Goal: Information Seeking & Learning: Learn about a topic

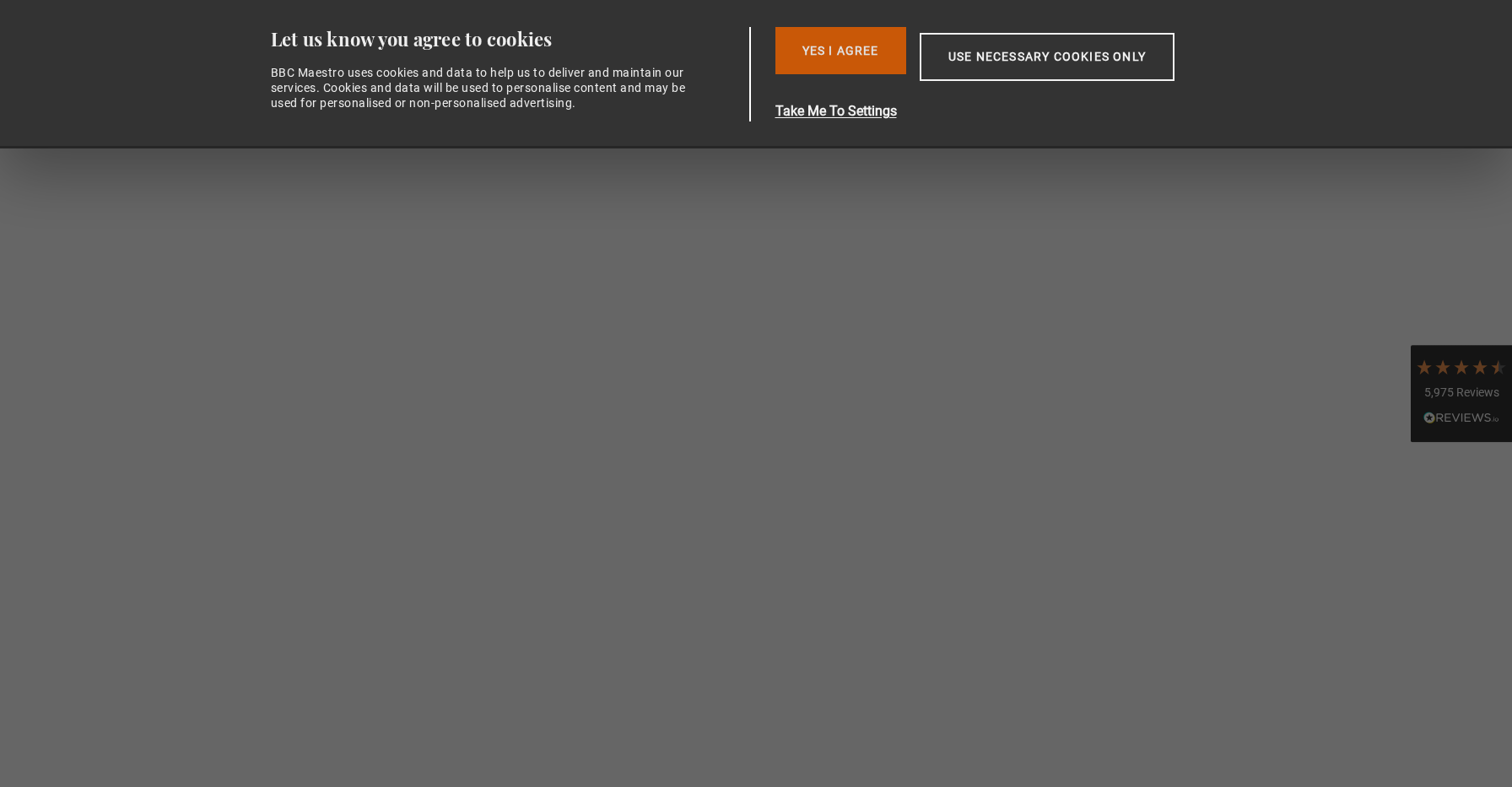
click at [834, 58] on button "Yes I Agree" at bounding box center [841, 50] width 130 height 47
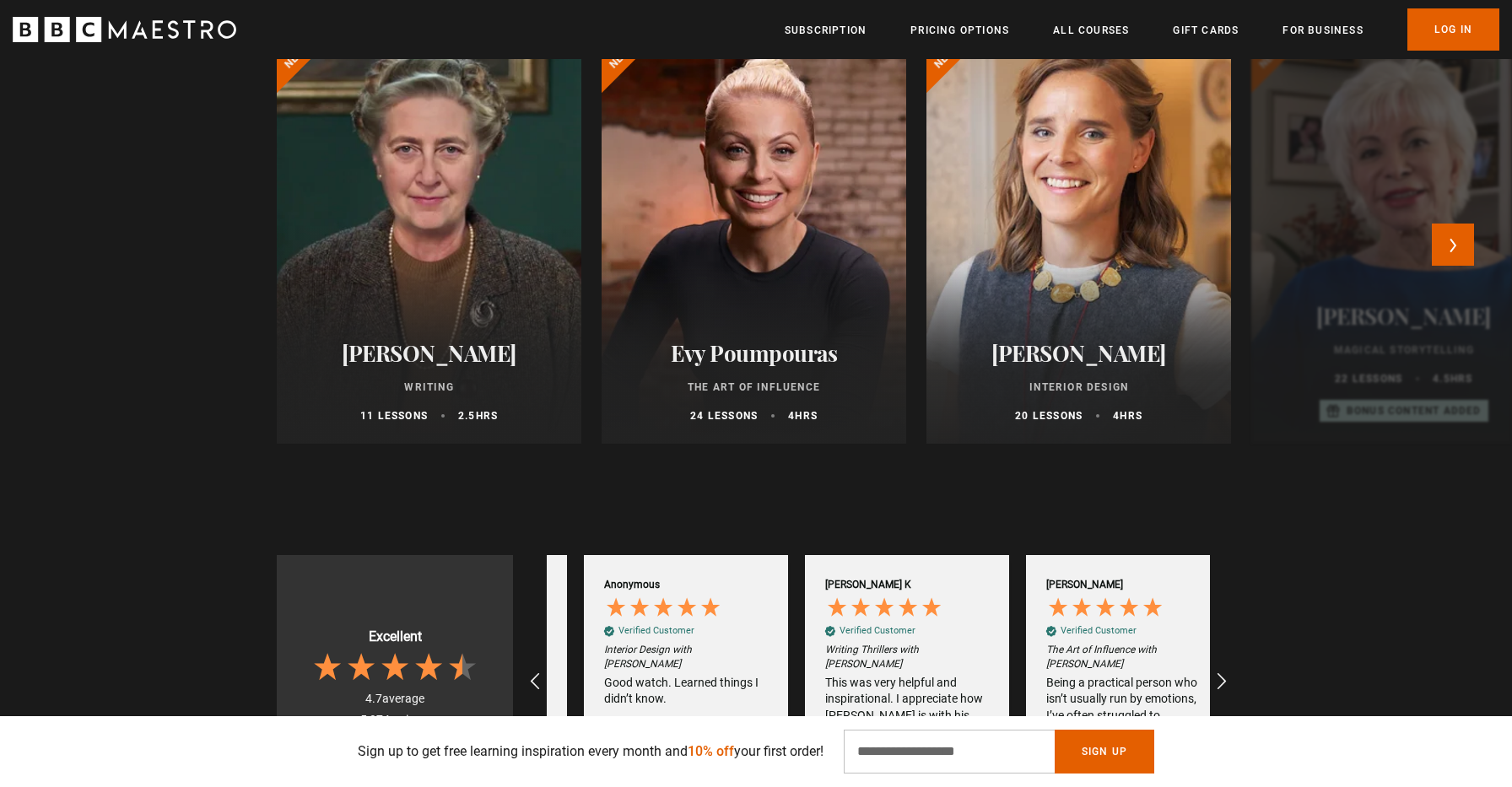
scroll to position [0, 221]
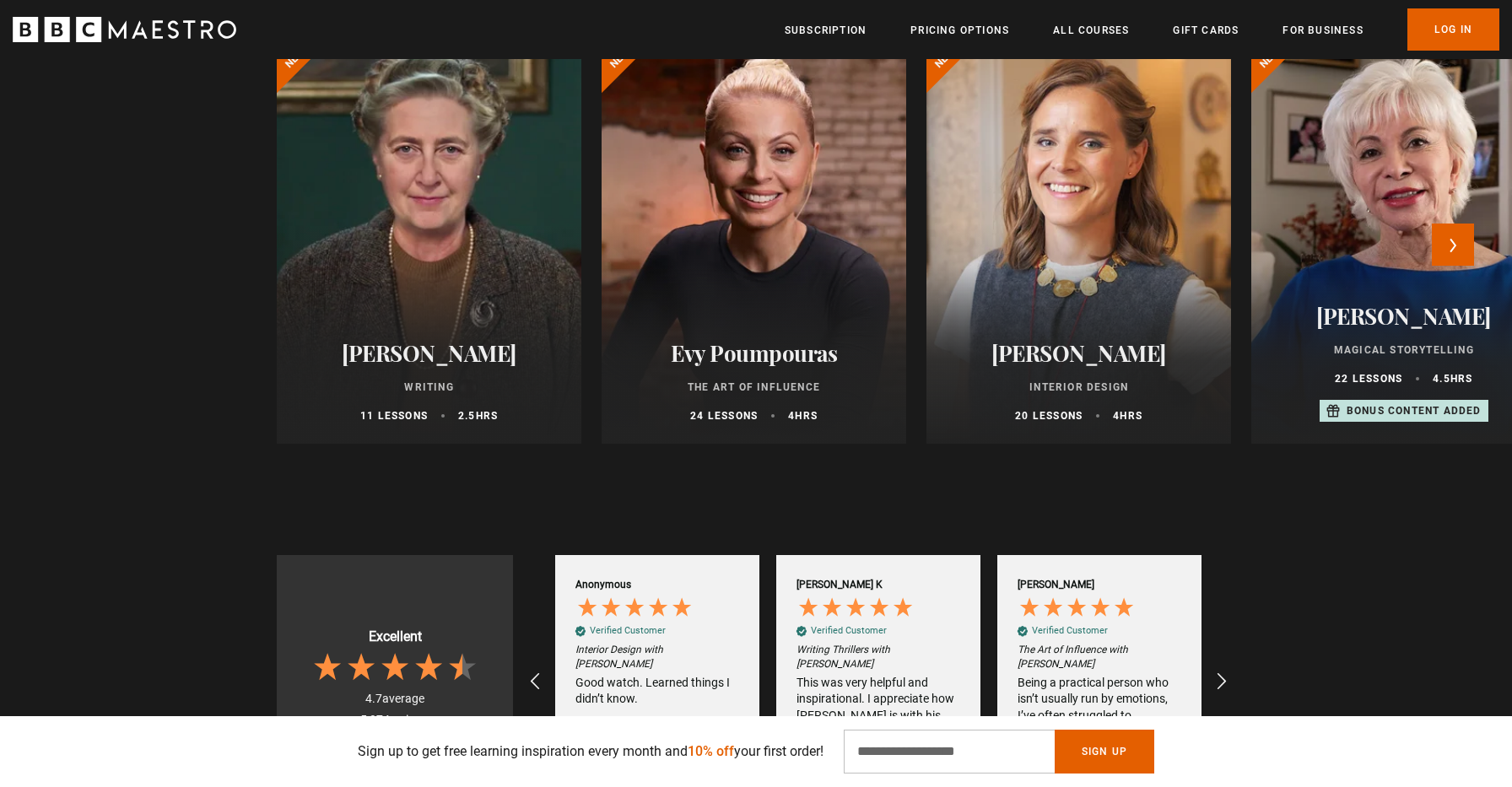
click at [462, 357] on h2 "[PERSON_NAME]" at bounding box center [429, 353] width 264 height 26
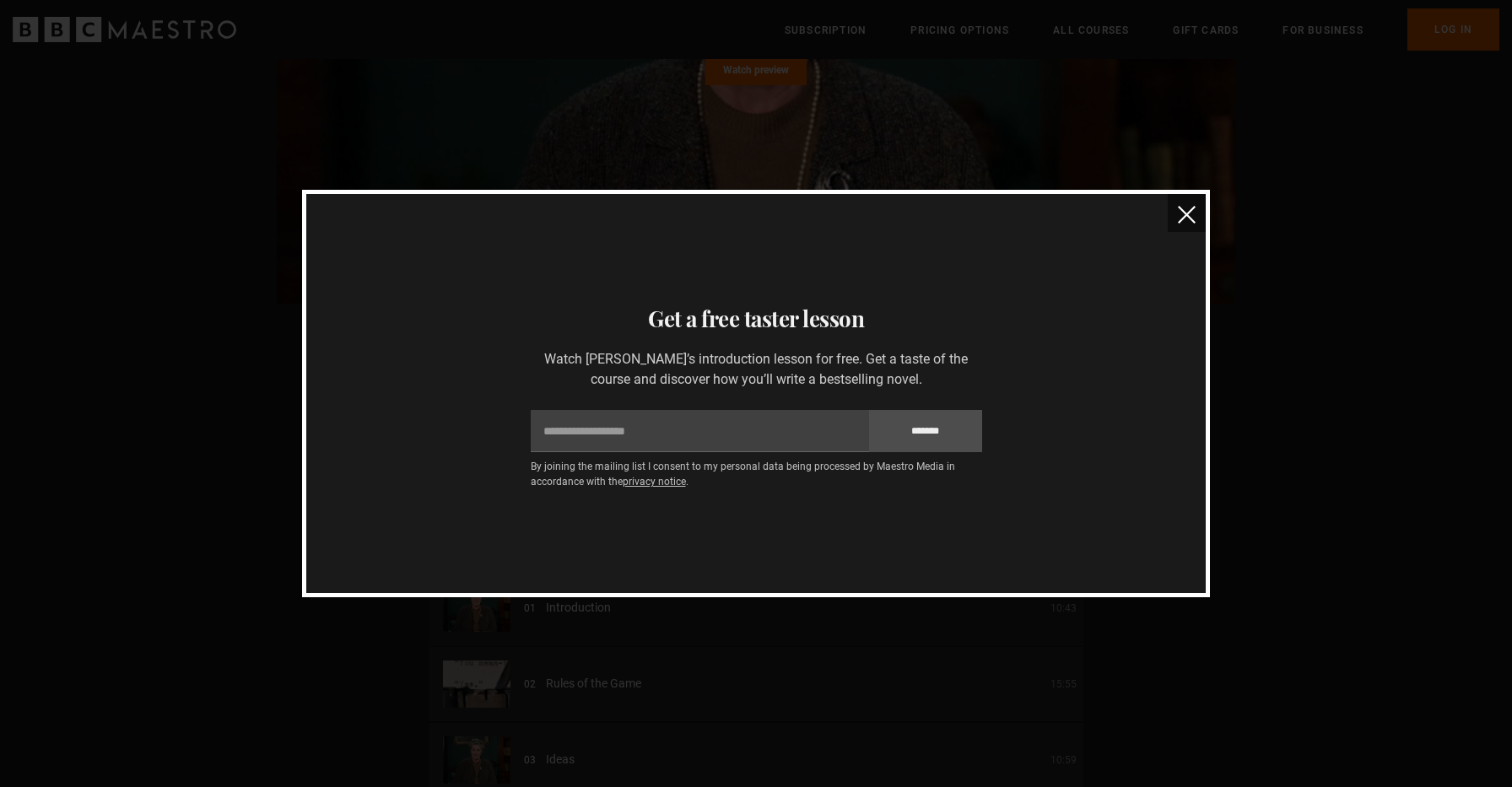
scroll to position [2425, 0]
click at [1183, 217] on img "close" at bounding box center [1186, 215] width 17 height 17
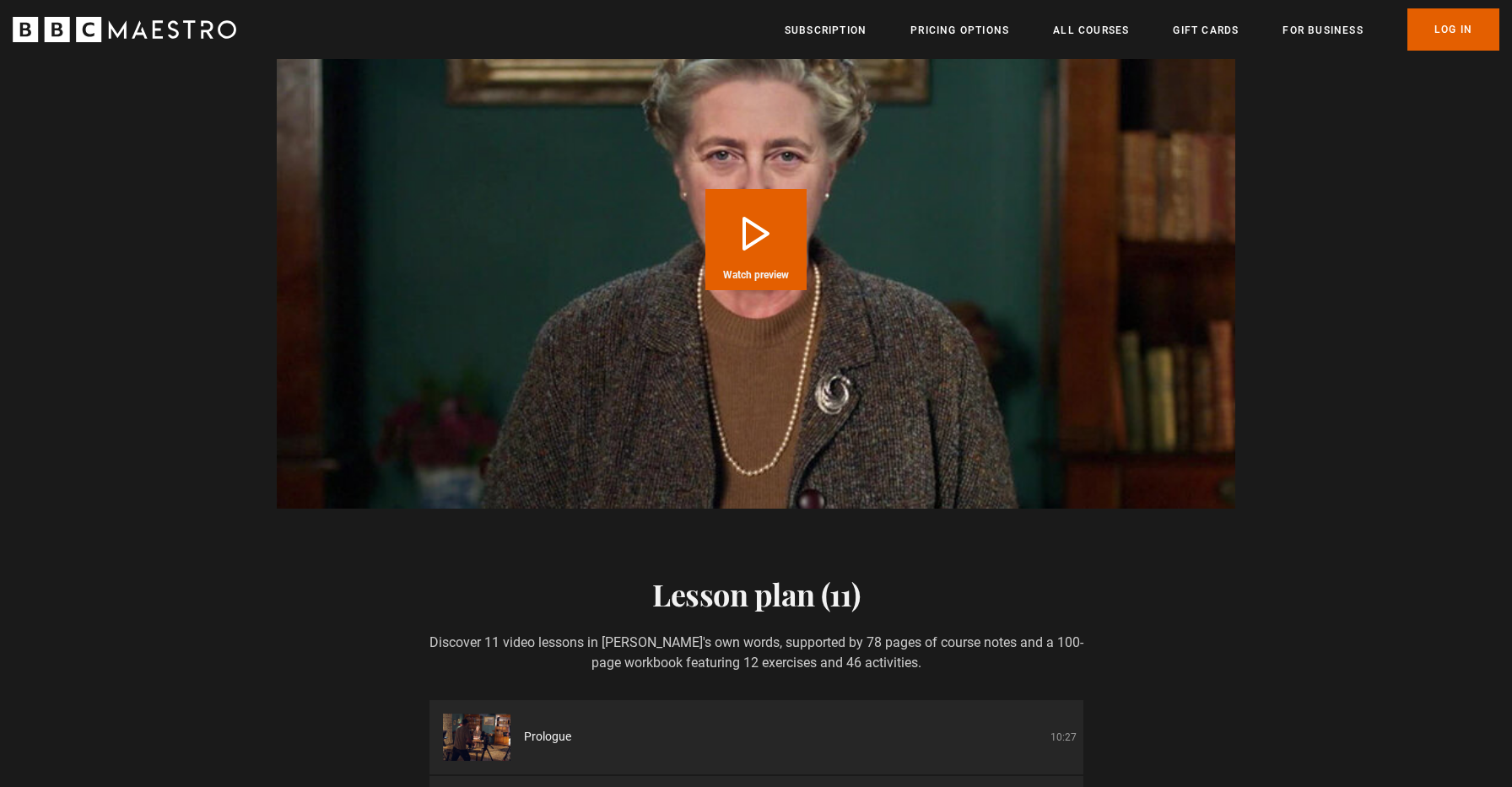
scroll to position [2041, 0]
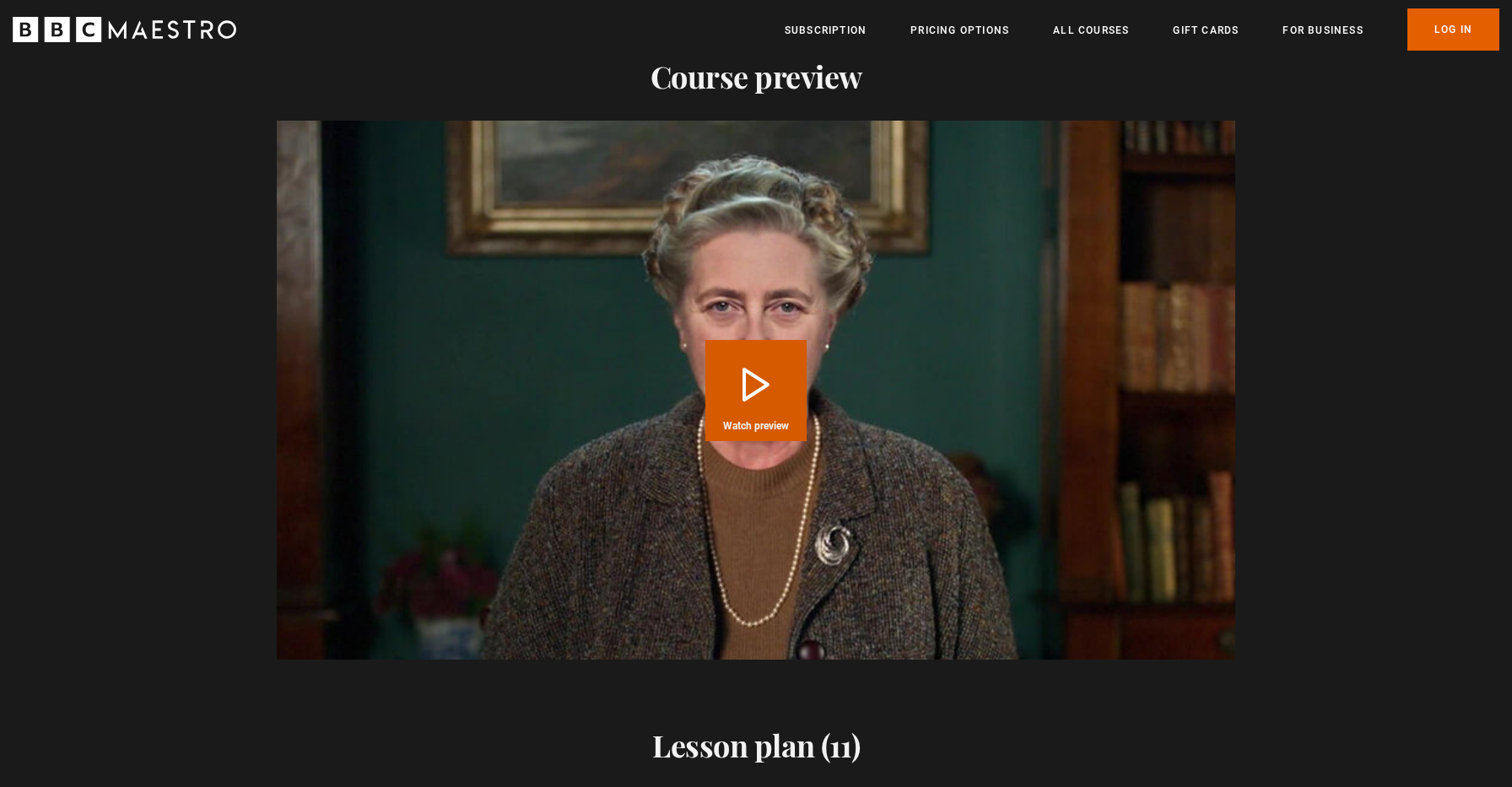
click at [759, 387] on button "Play Course overview for Writing with Agatha Christie Watch preview" at bounding box center [756, 390] width 101 height 101
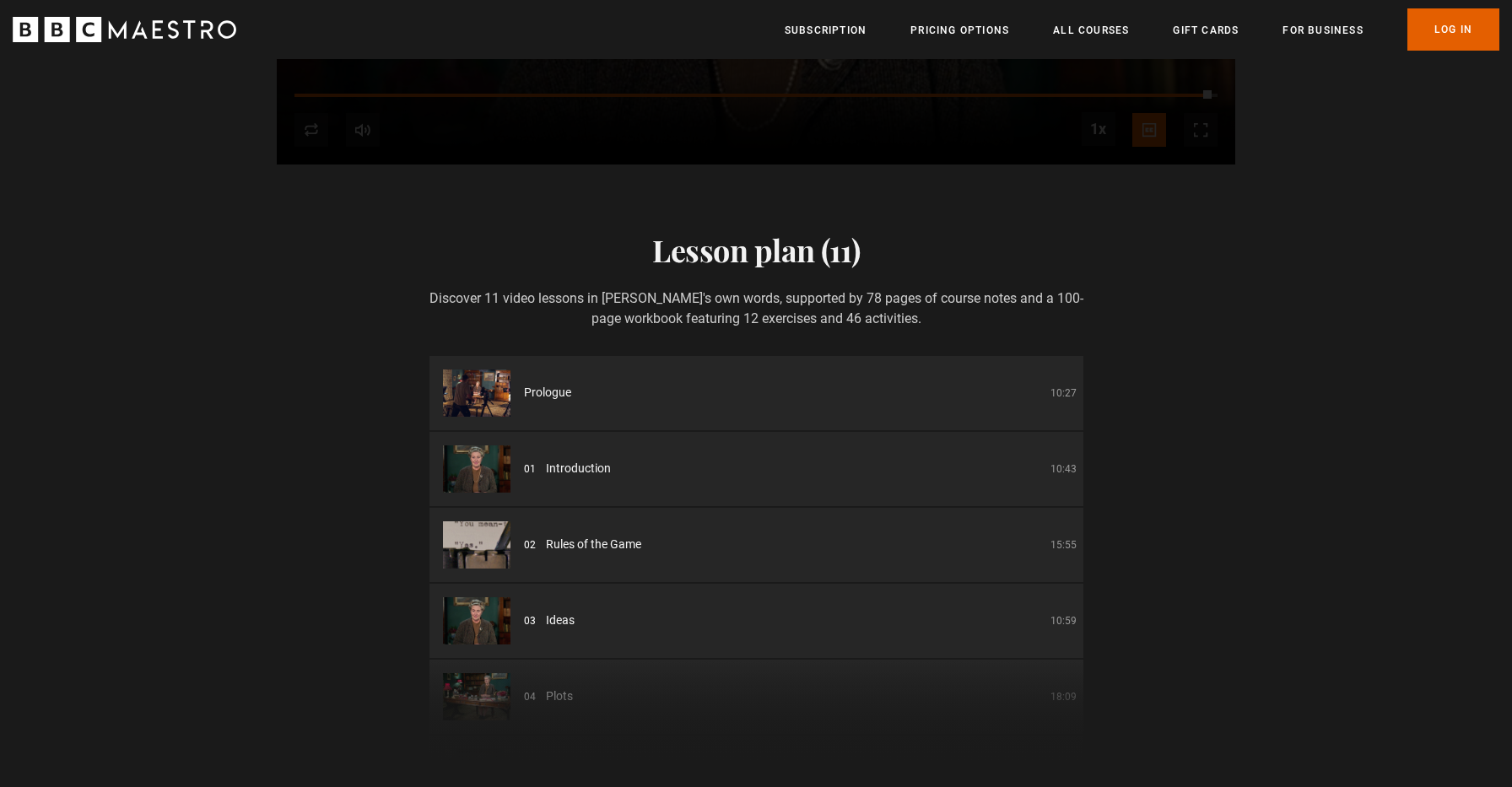
scroll to position [0, 3757]
click at [677, 541] on div "02 Rules of the Game 15:55" at bounding box center [799, 544] width 552 height 17
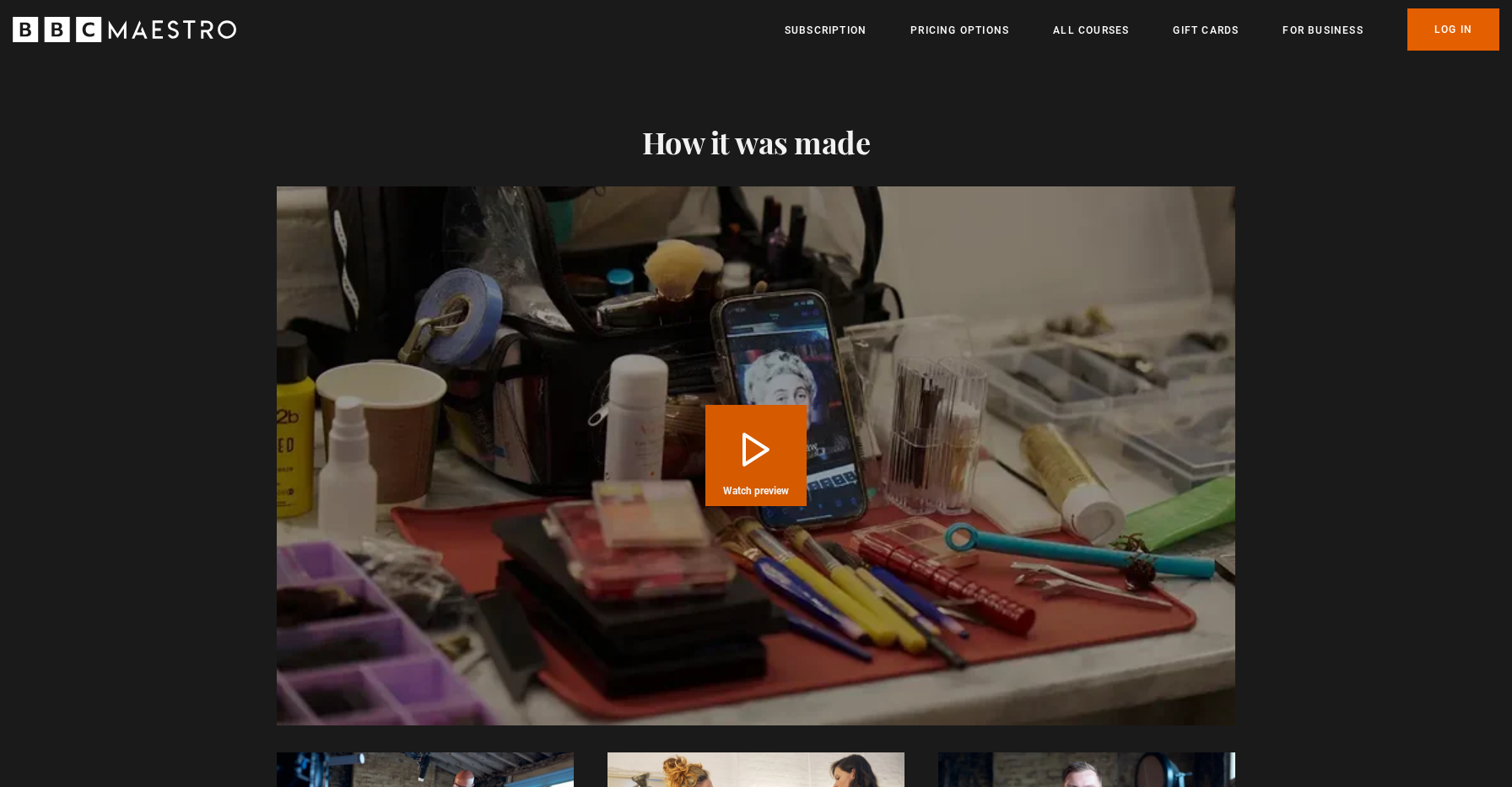
scroll to position [0, 221]
click at [760, 439] on button "Play Course overview for Writing with Agatha Christie Watch preview" at bounding box center [756, 456] width 101 height 101
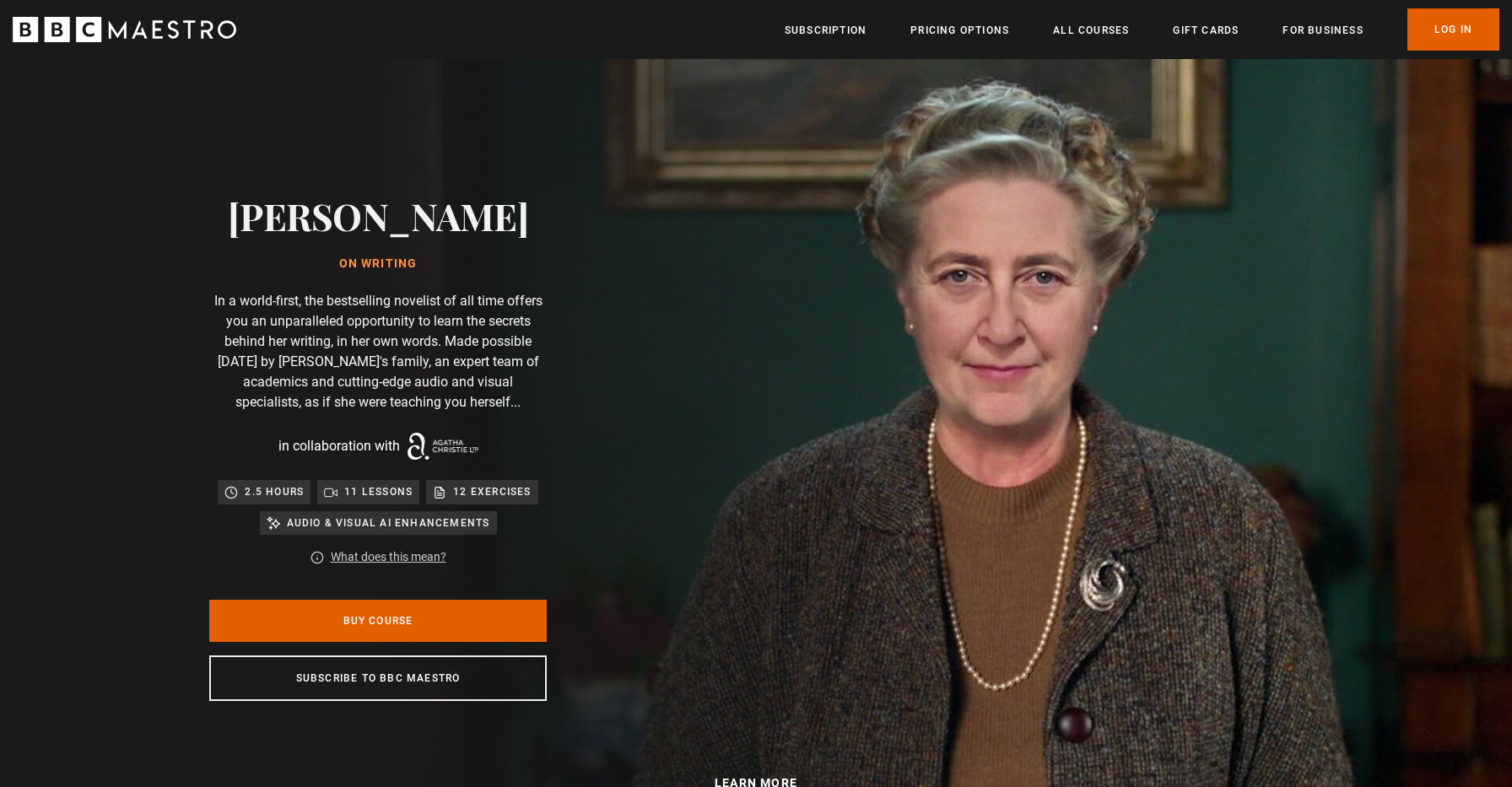
scroll to position [0, 3094]
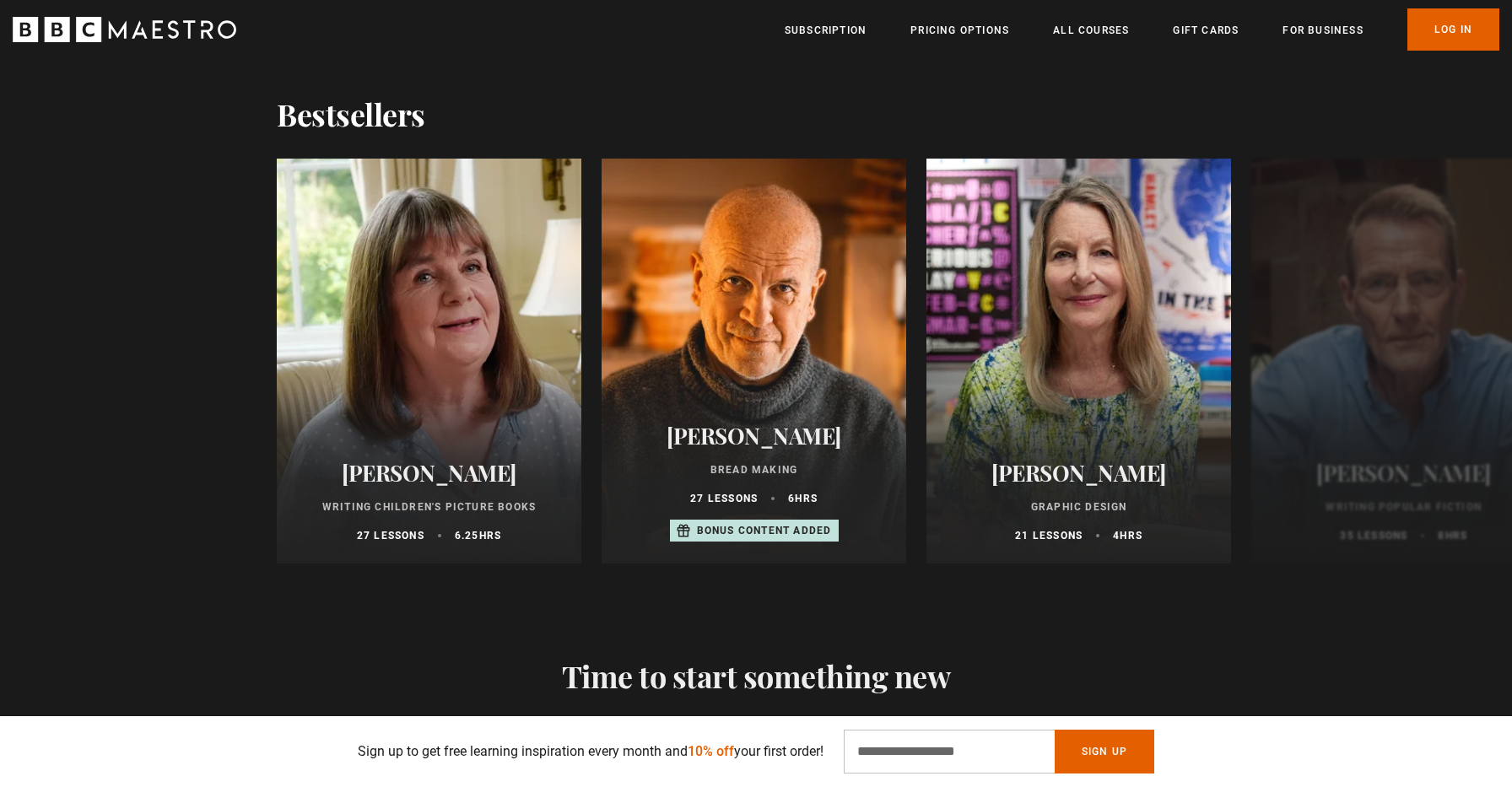
scroll to position [1687, 0]
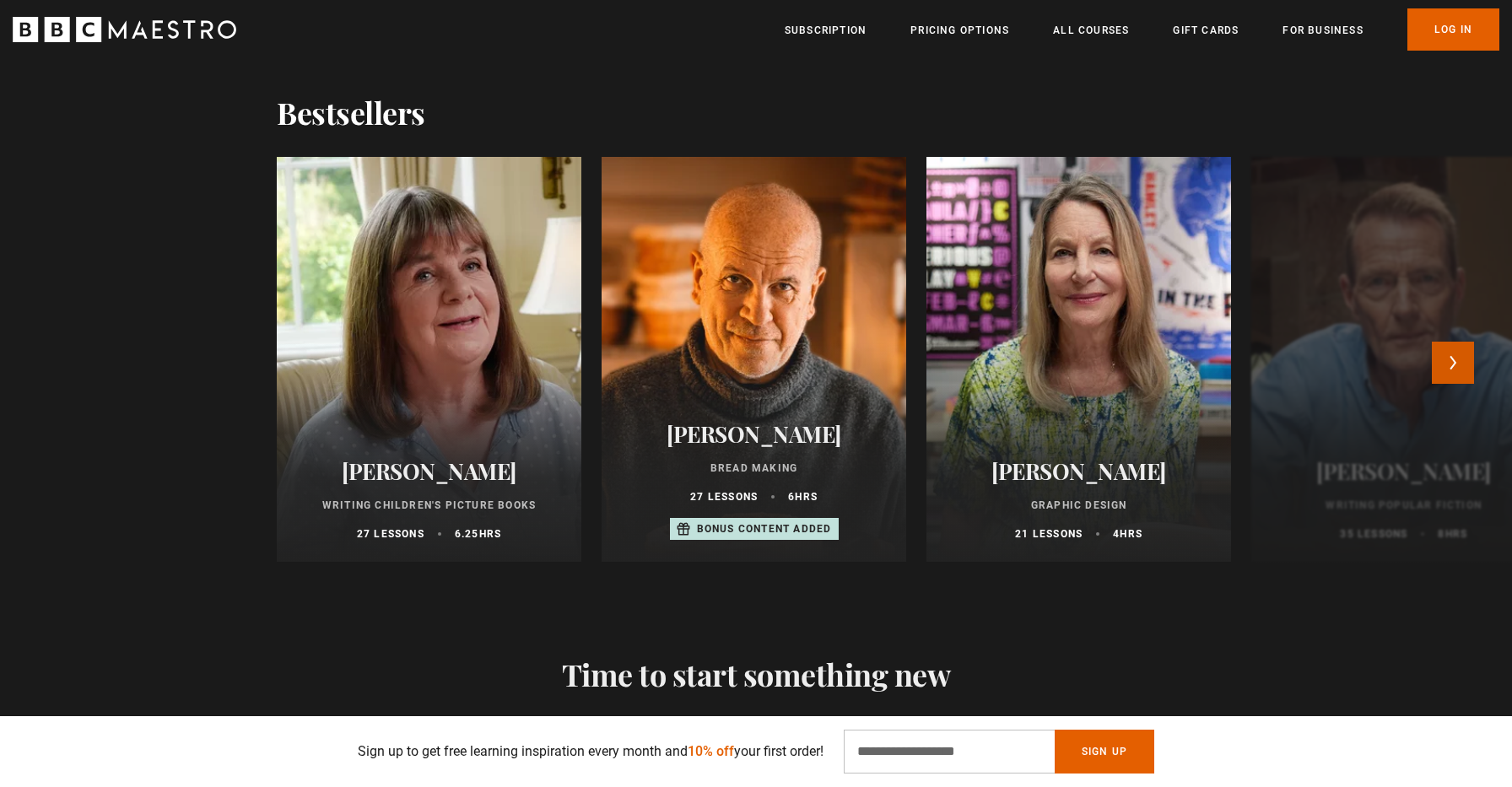
click at [1464, 354] on button "Next" at bounding box center [1452, 363] width 43 height 43
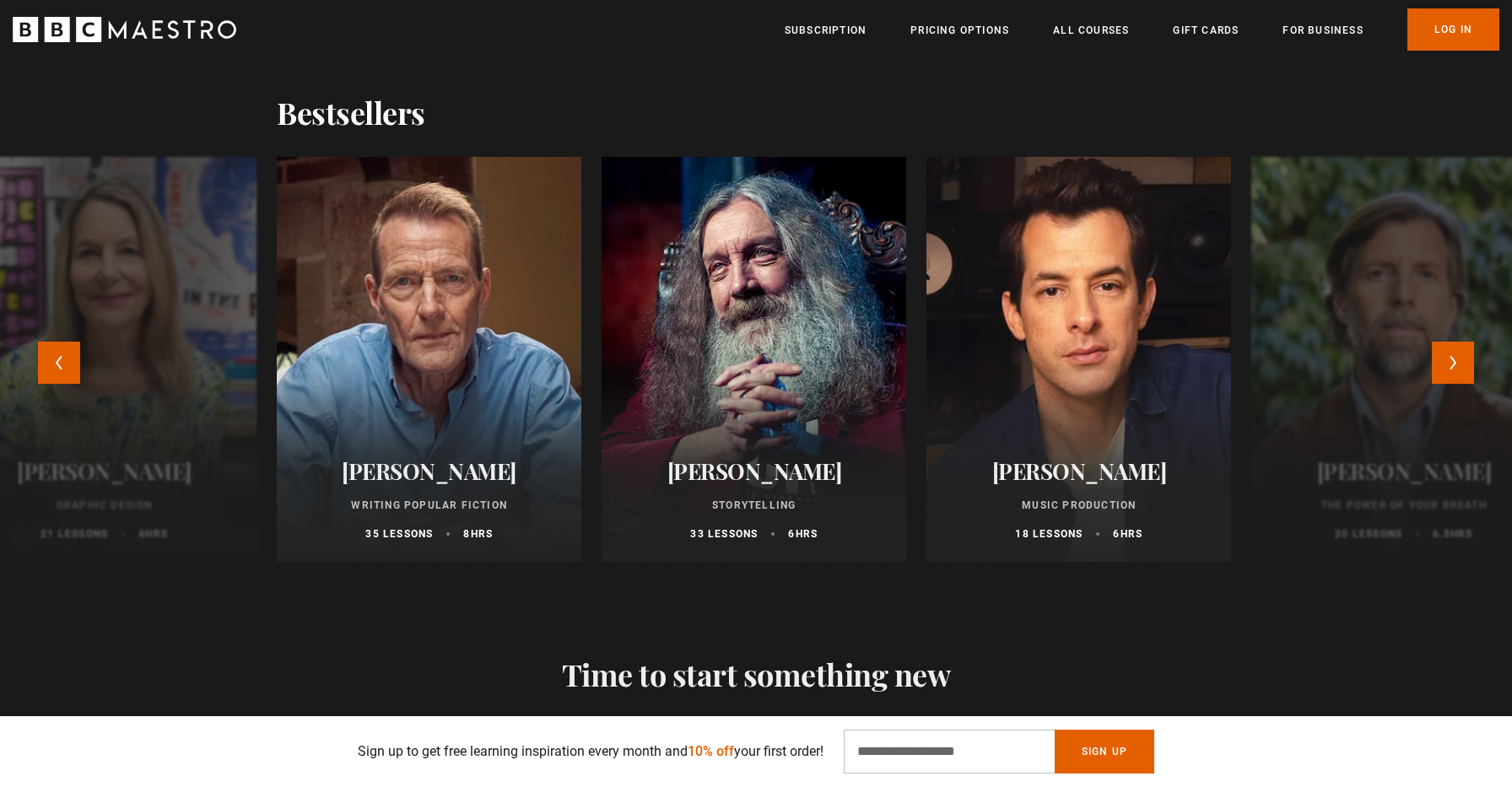
scroll to position [0, 442]
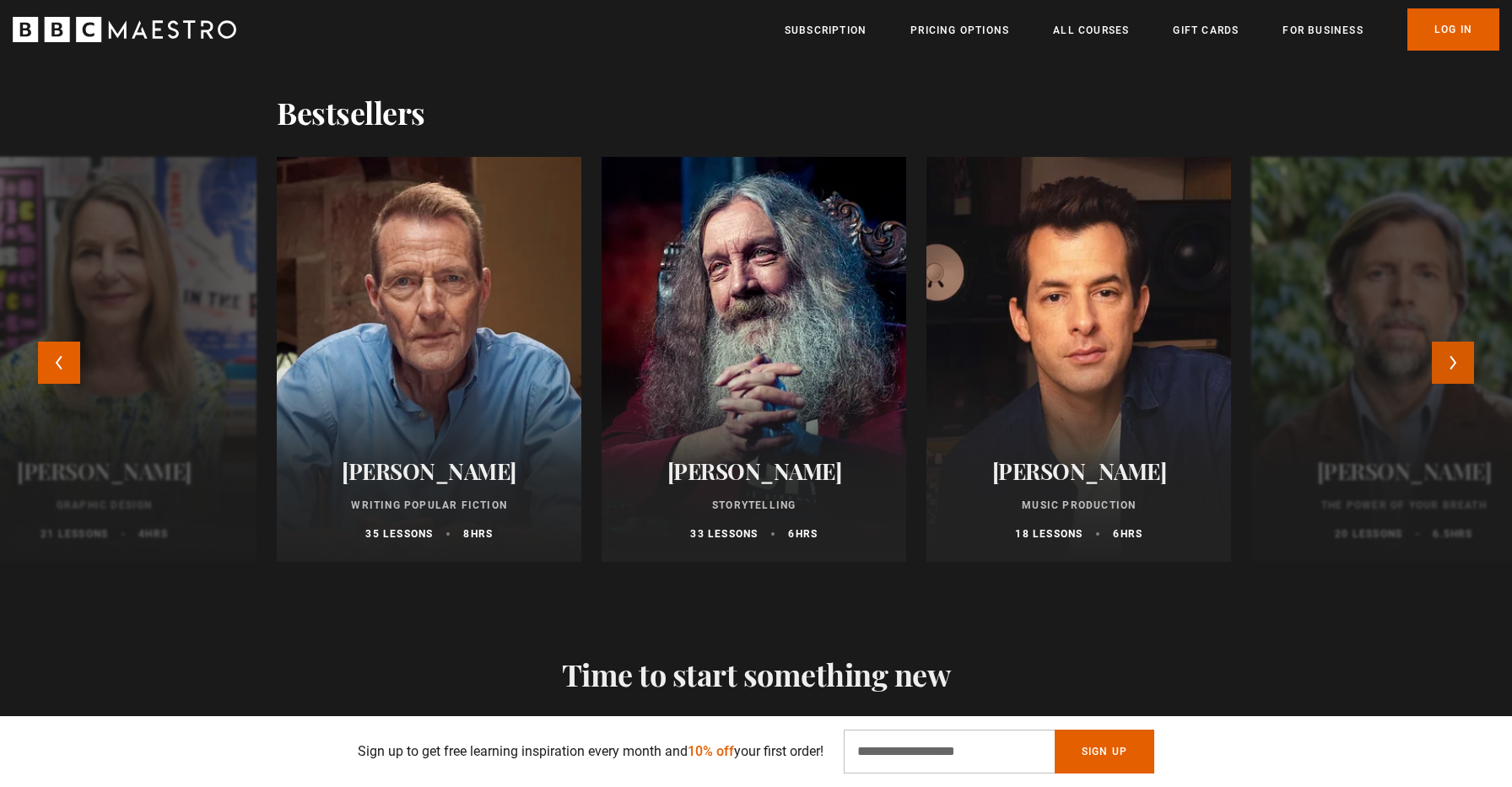
click at [1452, 356] on button "Next" at bounding box center [1452, 363] width 43 height 43
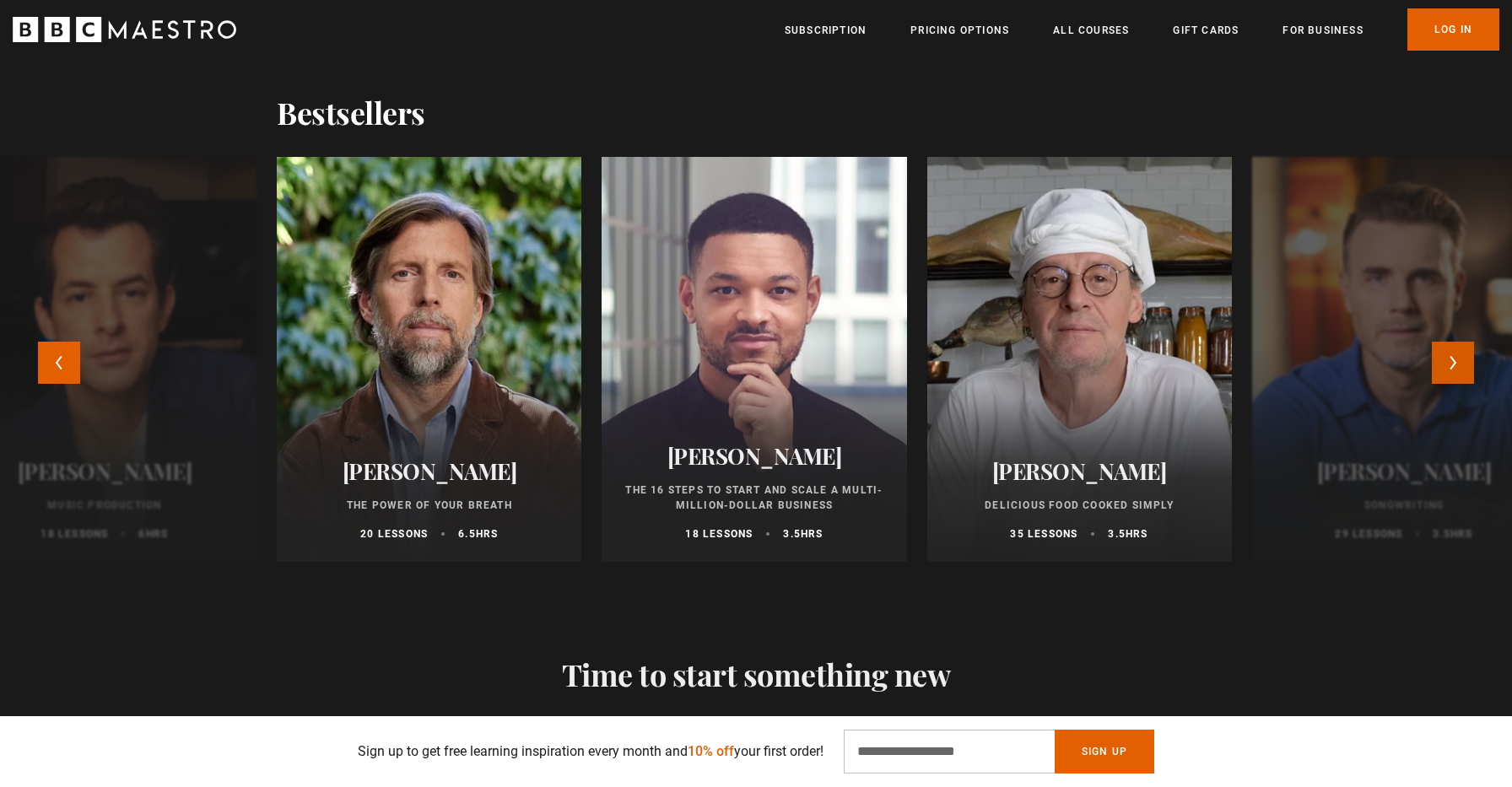
scroll to position [0, 884]
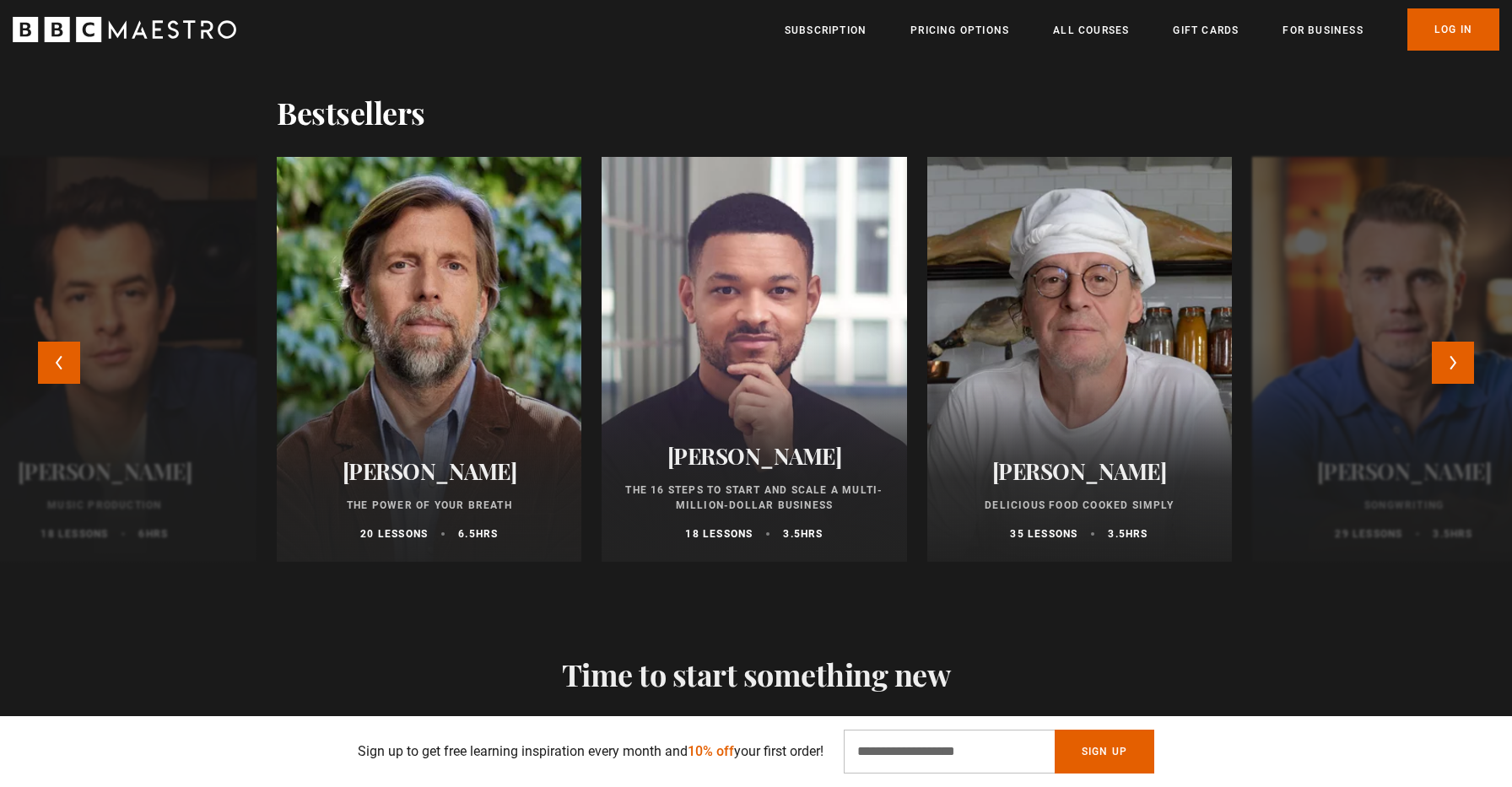
click at [466, 355] on div at bounding box center [429, 359] width 335 height 445
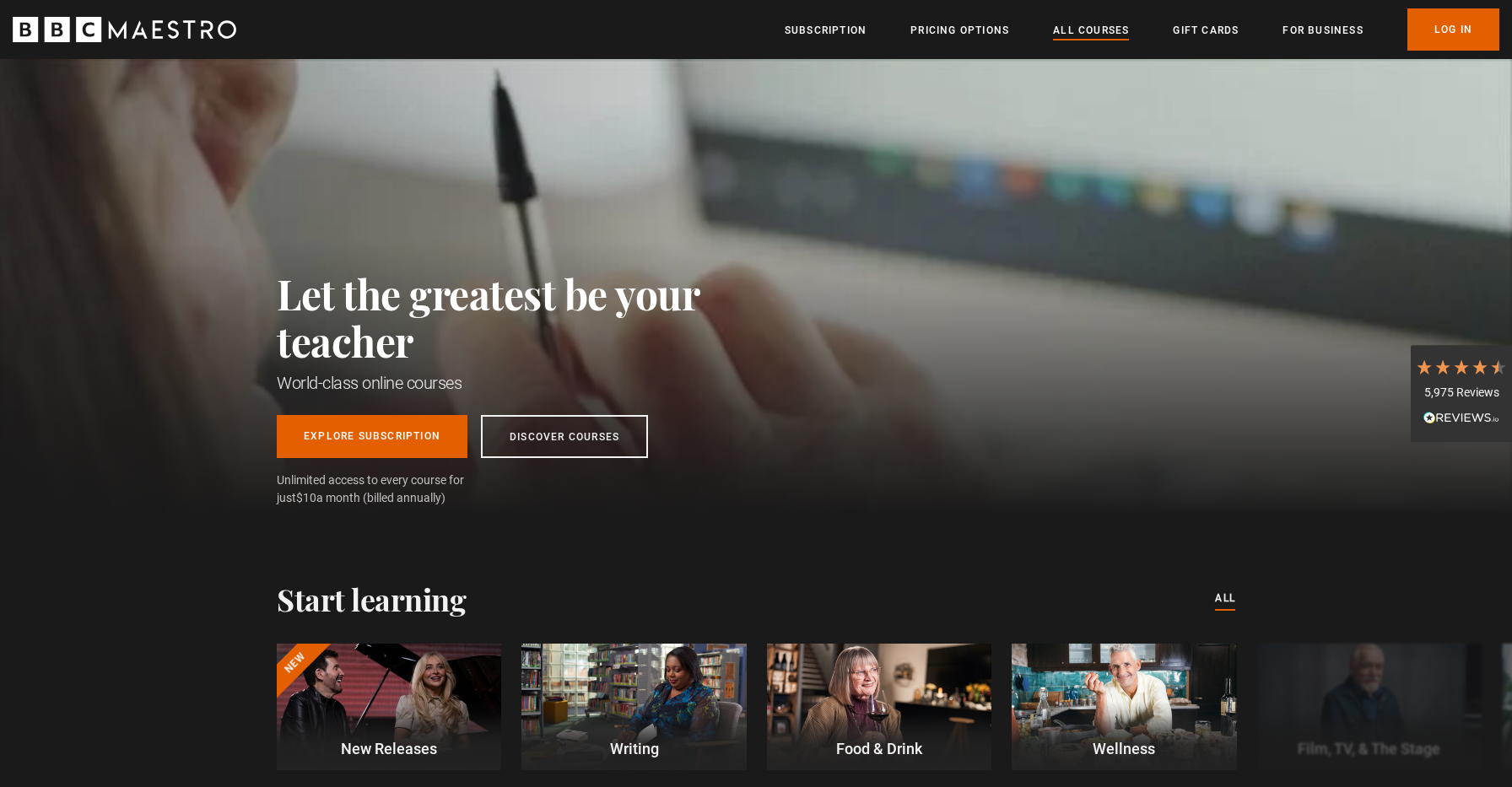
scroll to position [0, 1326]
click at [1120, 33] on link "All Courses" at bounding box center [1090, 30] width 76 height 17
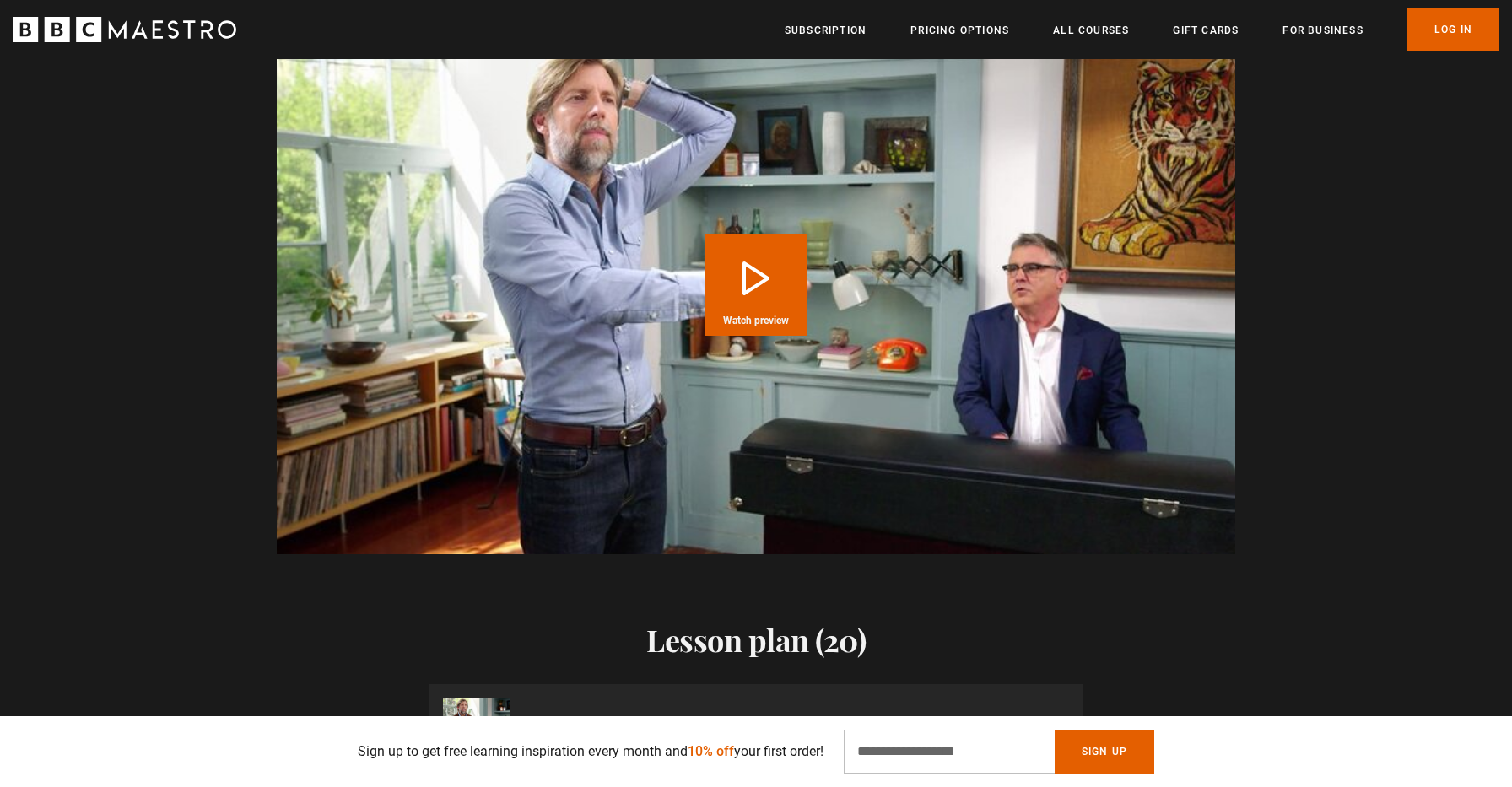
scroll to position [1915, 0]
click at [744, 295] on button "Play Course overview for The Power of Your Breath with James Nestor Watch previ…" at bounding box center [756, 285] width 101 height 101
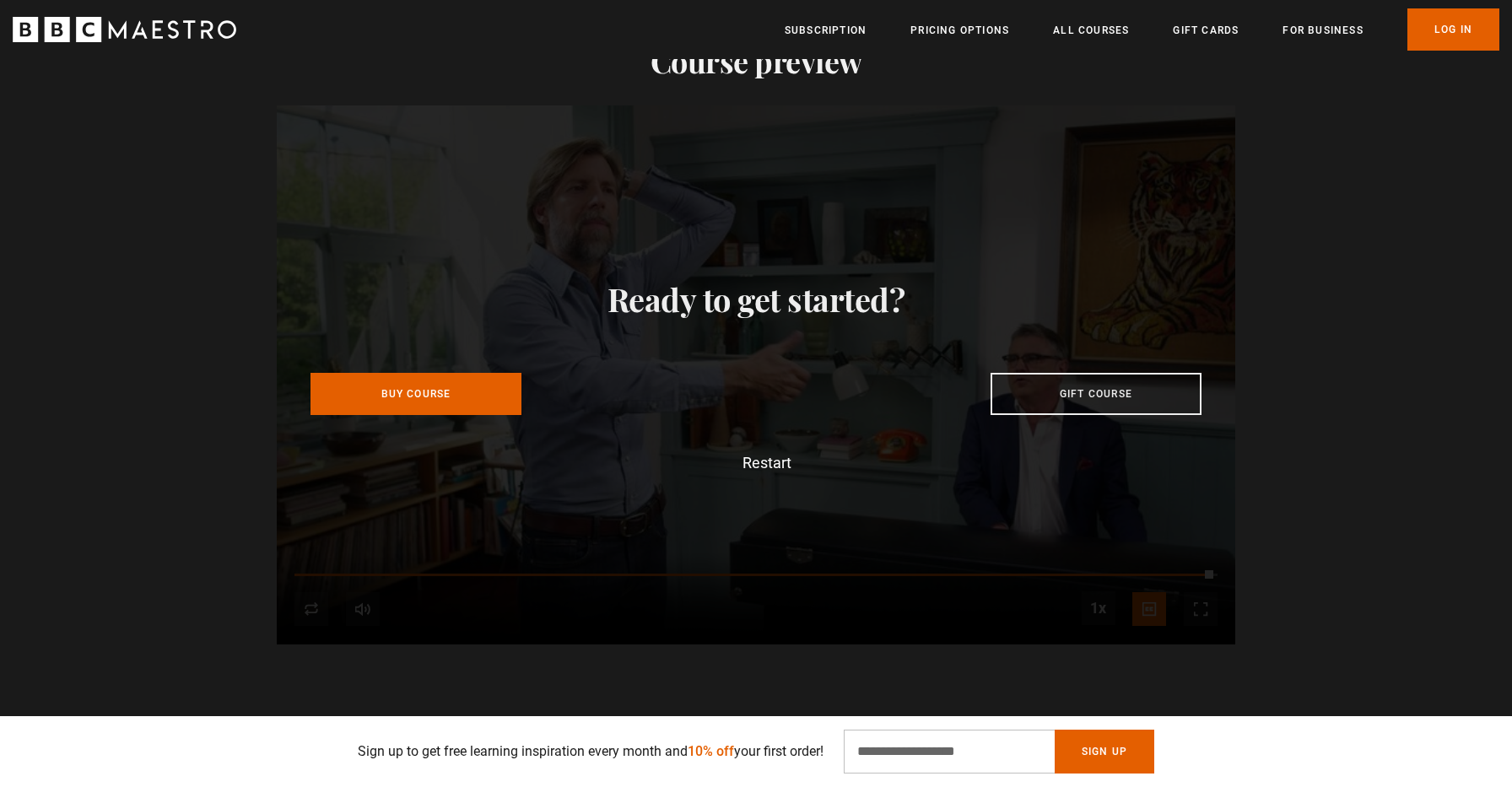
scroll to position [0, 1989]
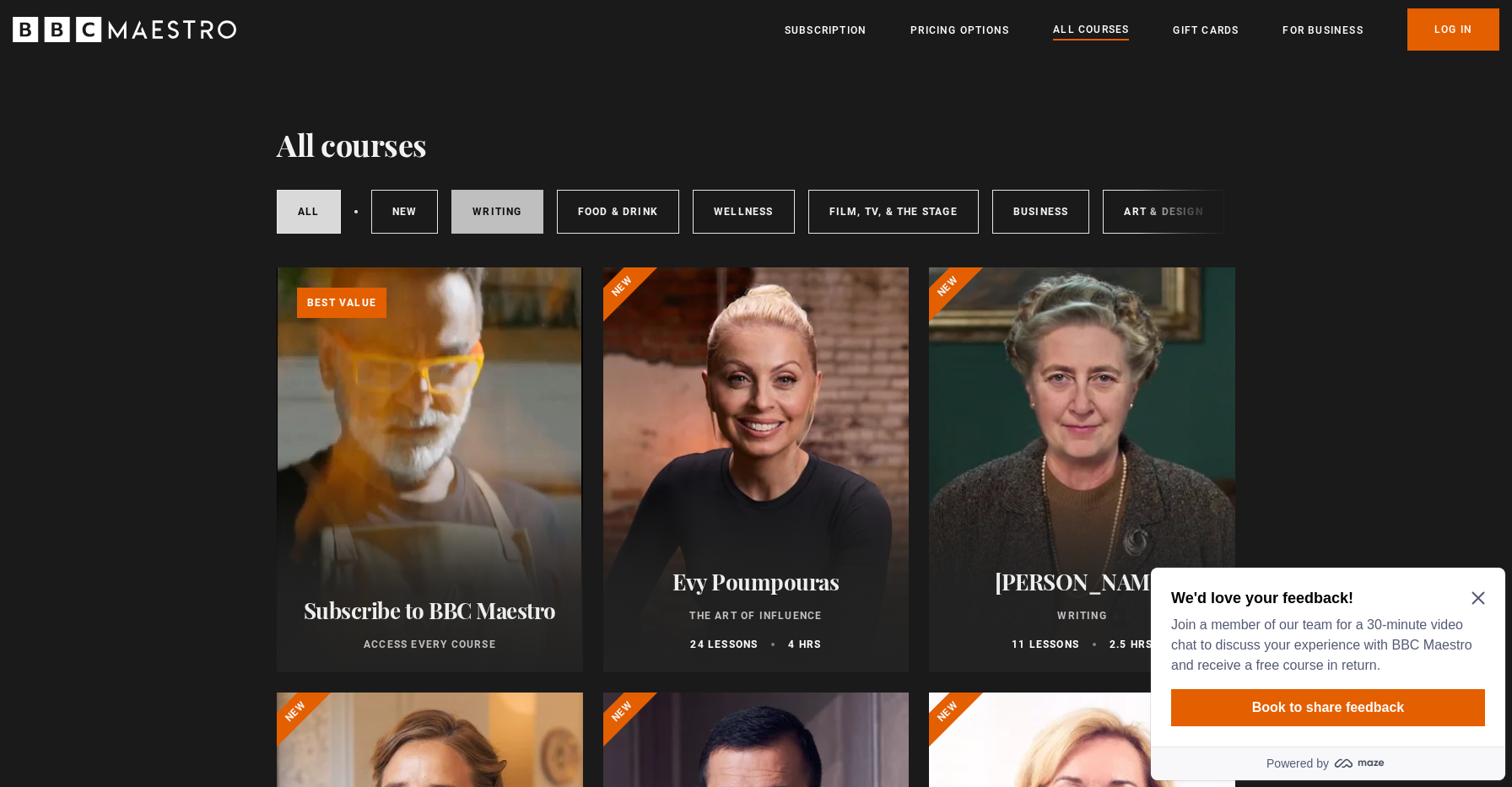
click at [513, 219] on link "Writing" at bounding box center [496, 211] width 91 height 43
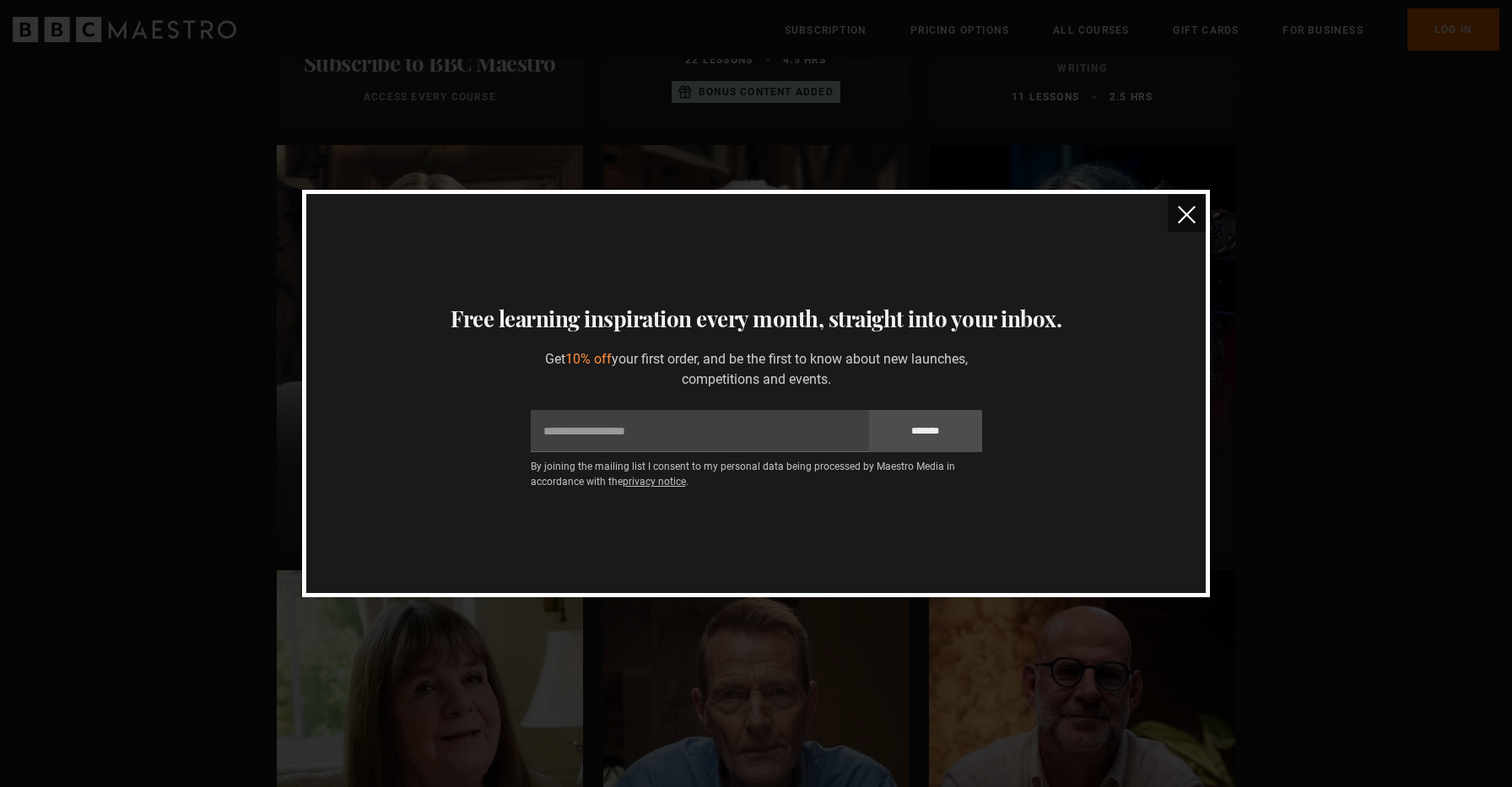
scroll to position [545, 0]
click at [1187, 216] on img "close" at bounding box center [1186, 215] width 17 height 17
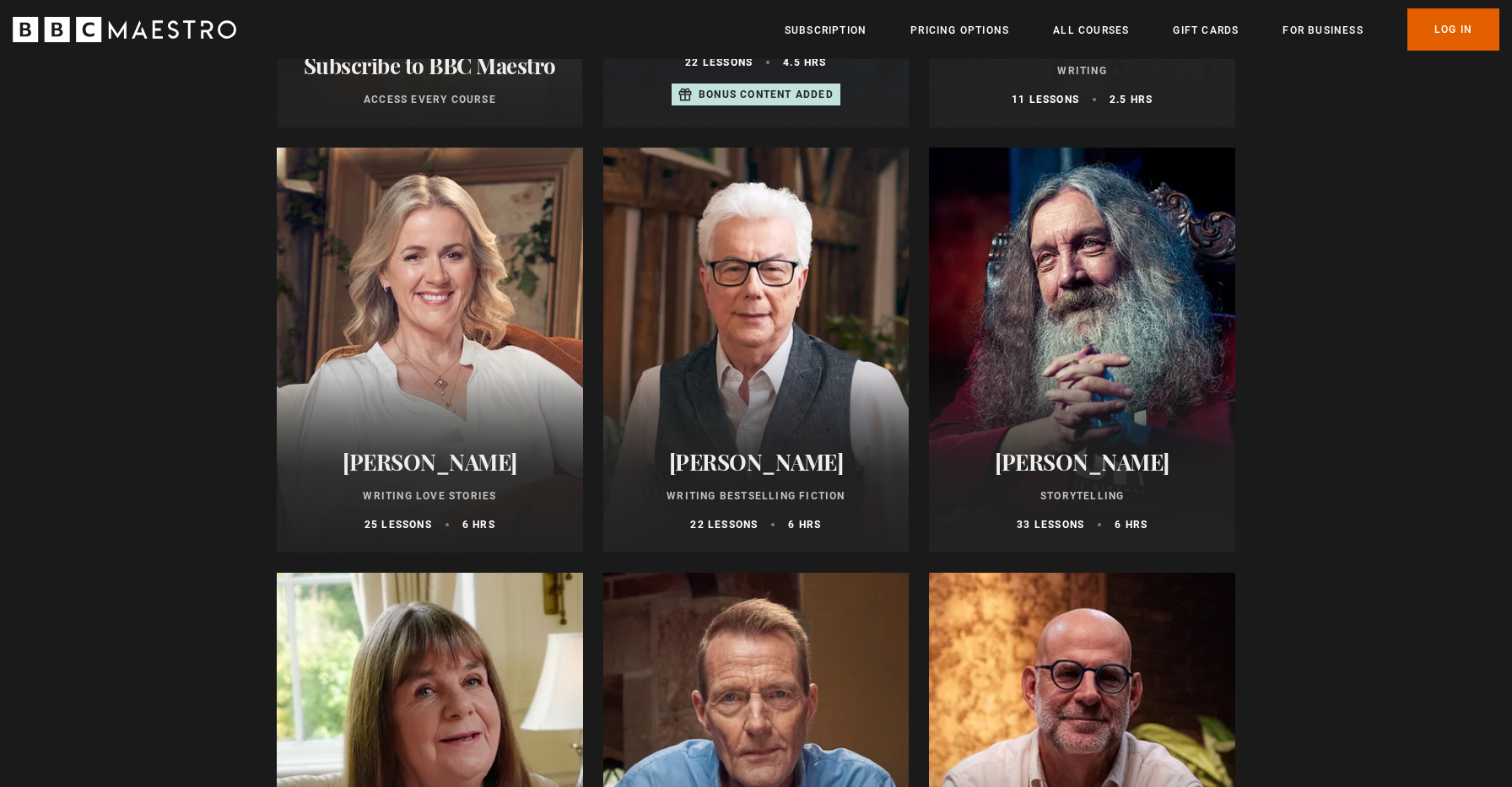
scroll to position [533, 0]
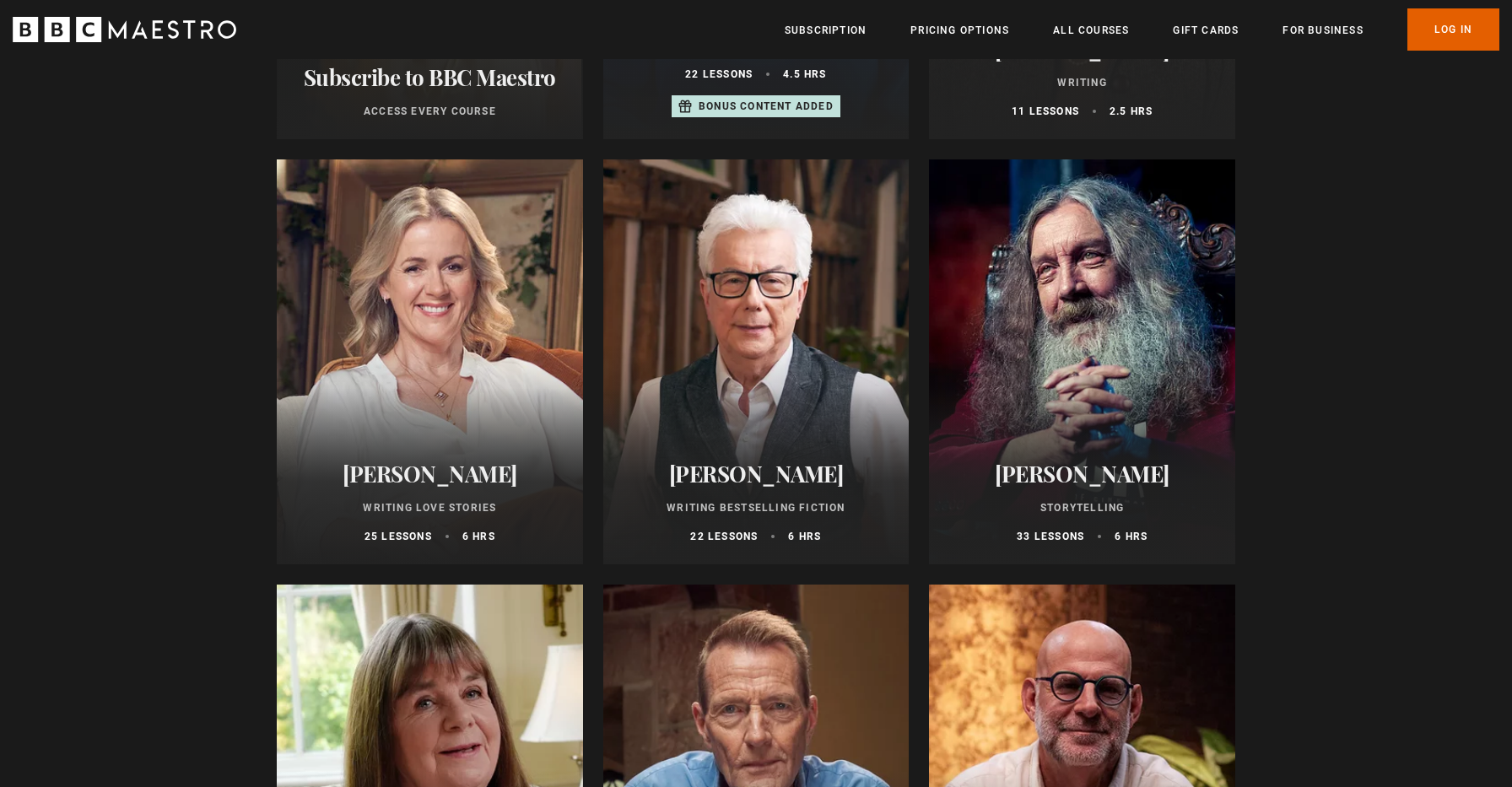
click at [1132, 281] on div at bounding box center [1082, 362] width 306 height 405
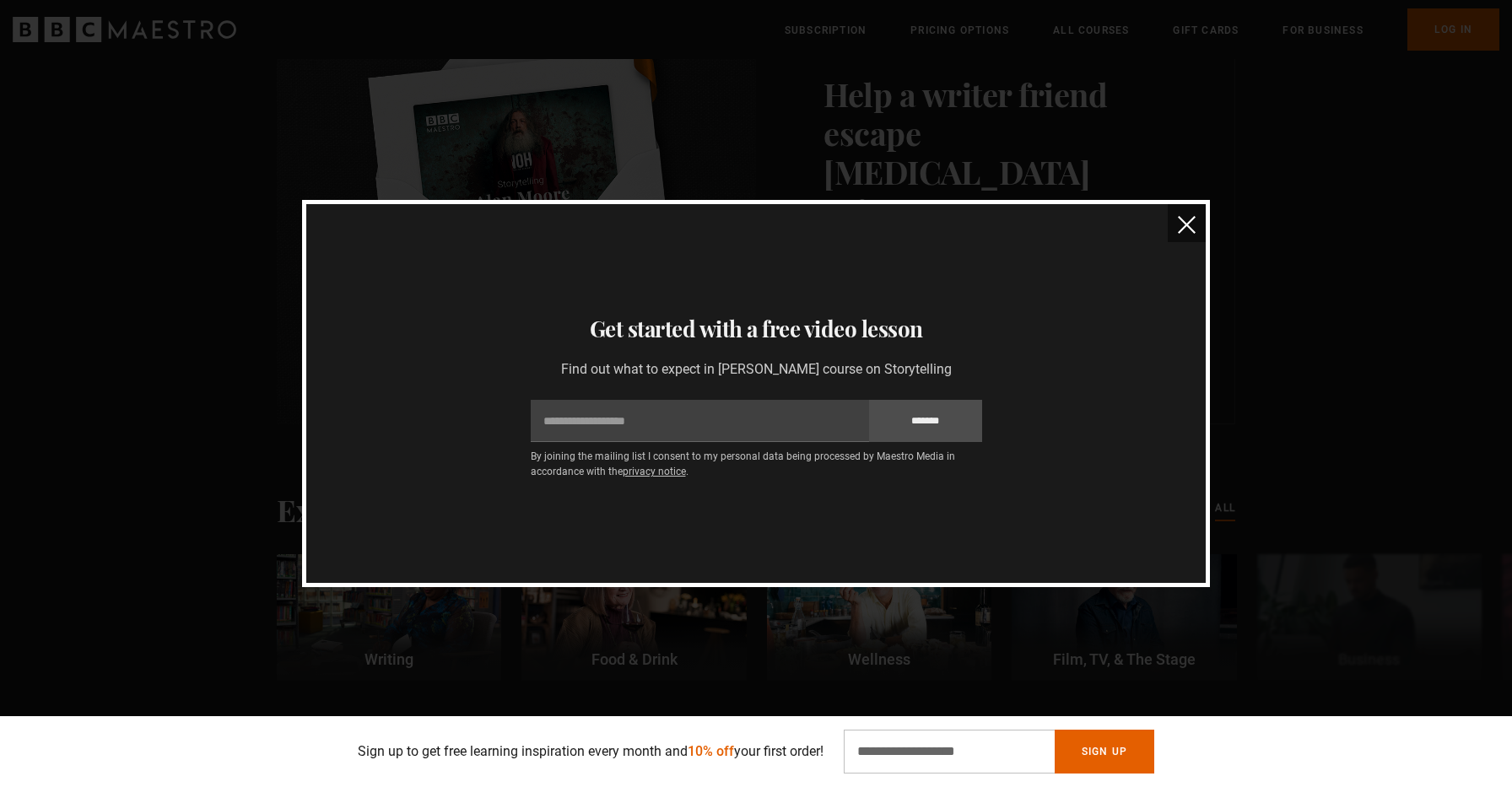
scroll to position [4410, 0]
click at [1189, 221] on img "close" at bounding box center [1186, 224] width 17 height 17
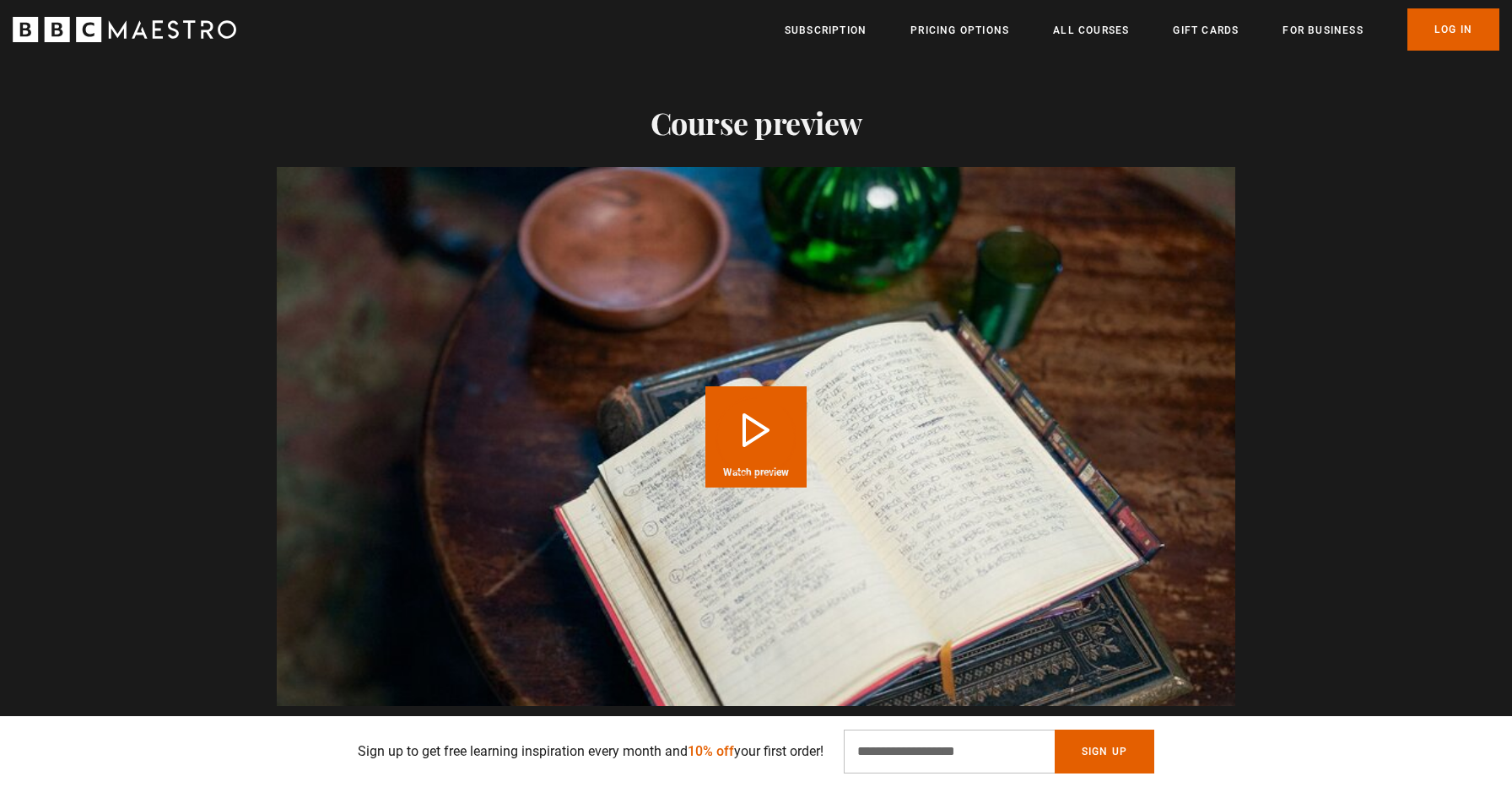
scroll to position [1692, 0]
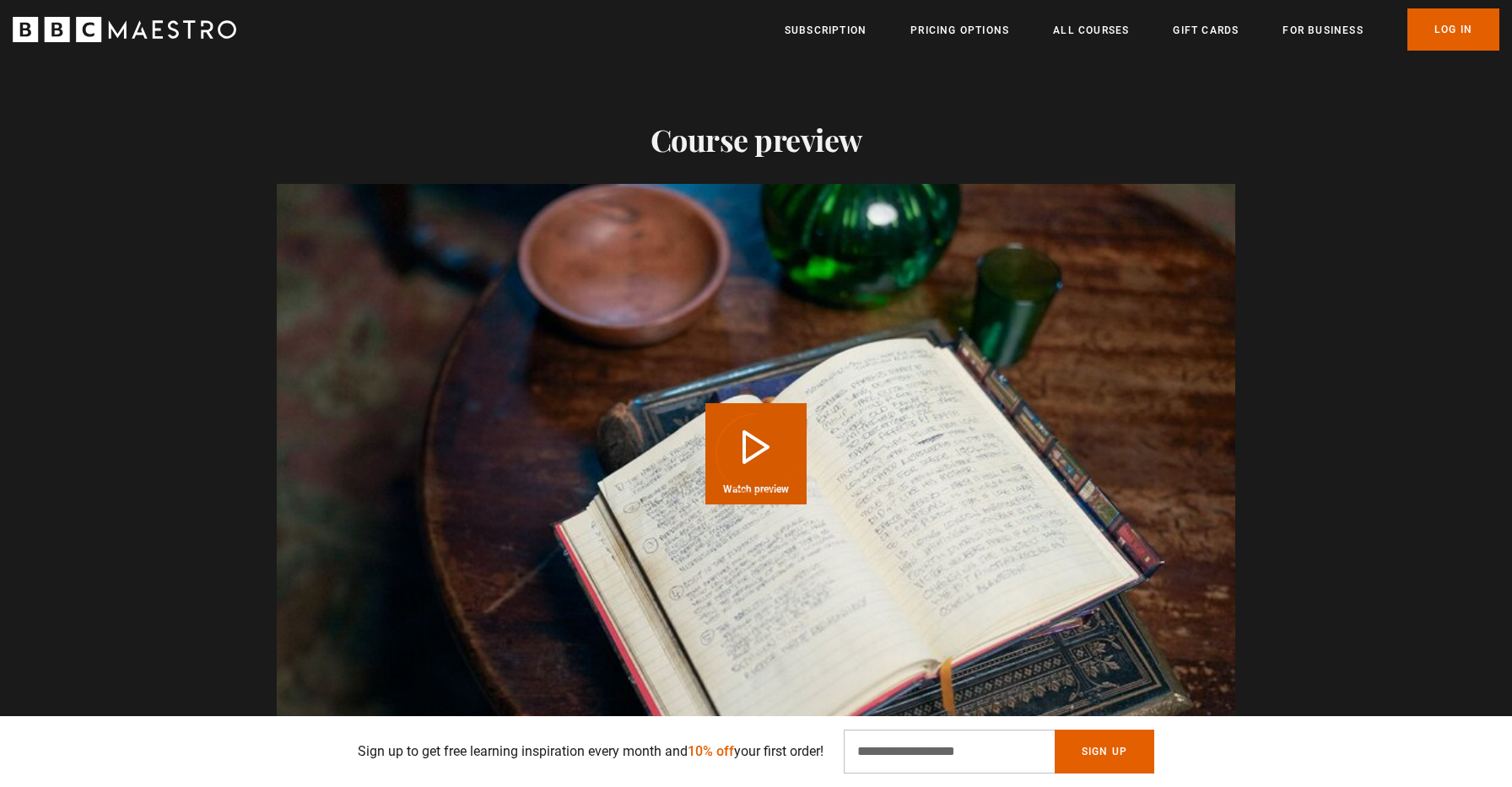
click at [779, 417] on div "Video Player is loading." at bounding box center [756, 453] width 84 height 84
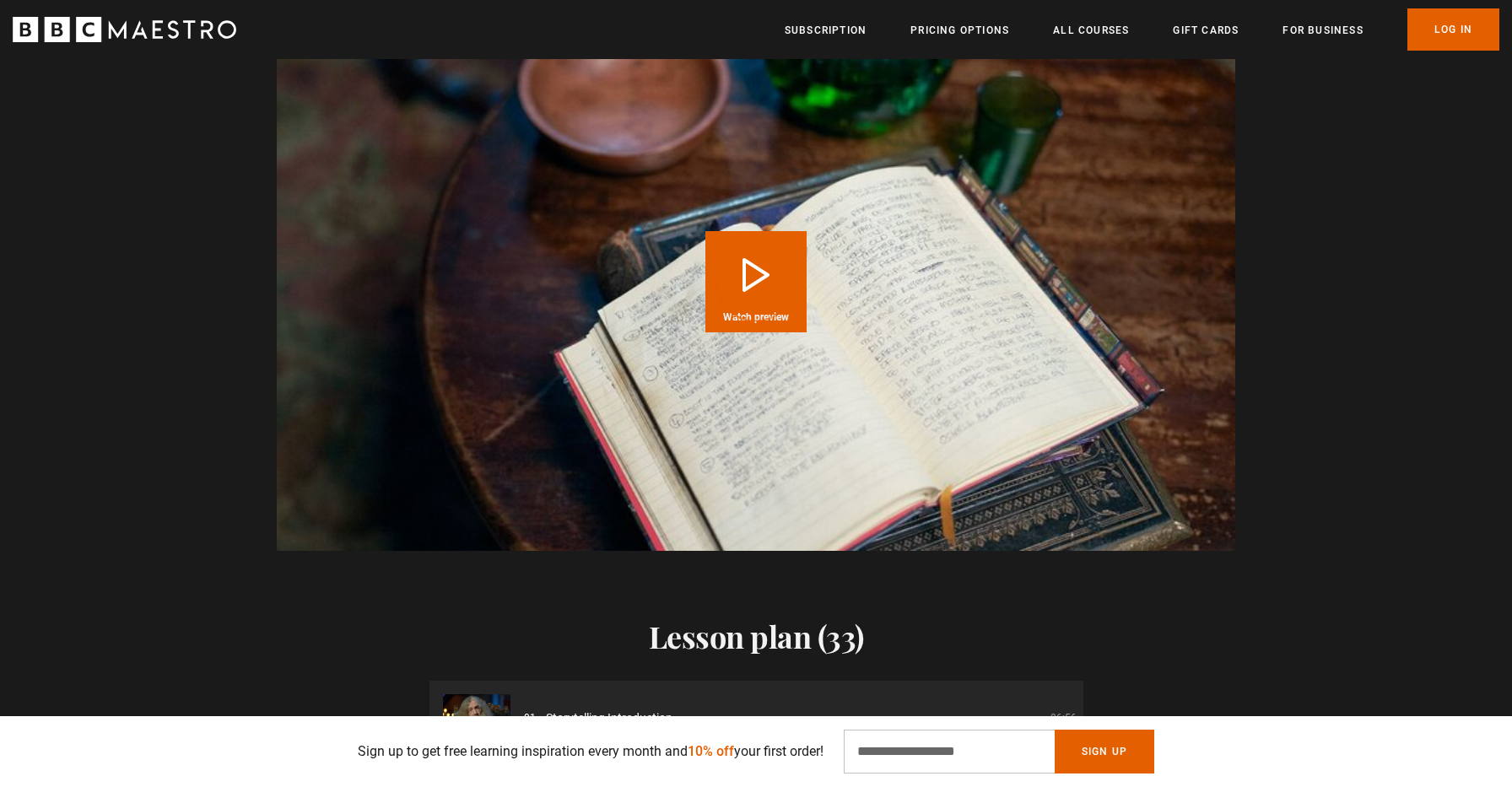
scroll to position [1859, 0]
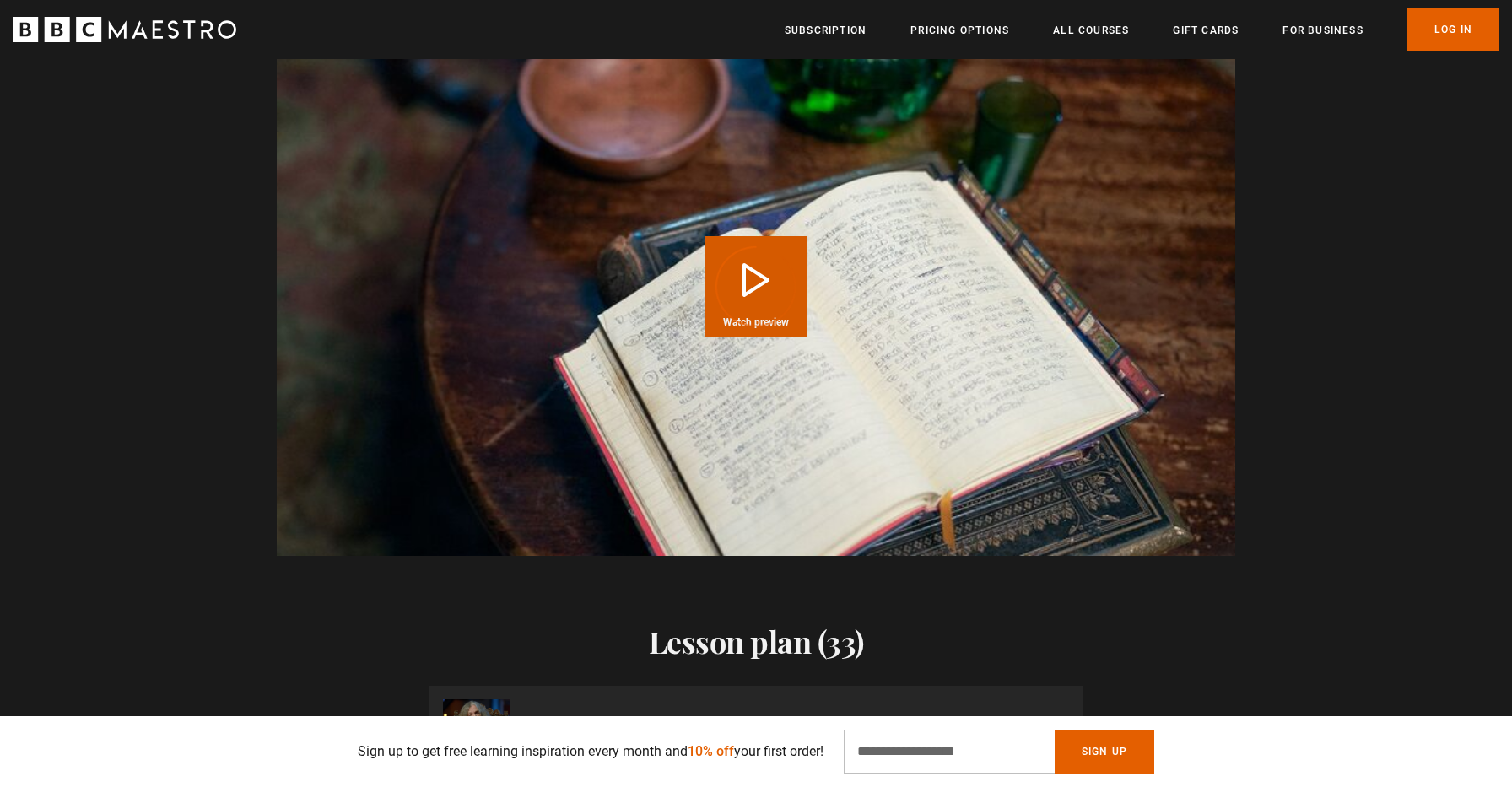
click at [755, 267] on div "Video Player is loading." at bounding box center [756, 286] width 84 height 84
click at [751, 261] on div "Video Player is loading." at bounding box center [756, 286] width 84 height 84
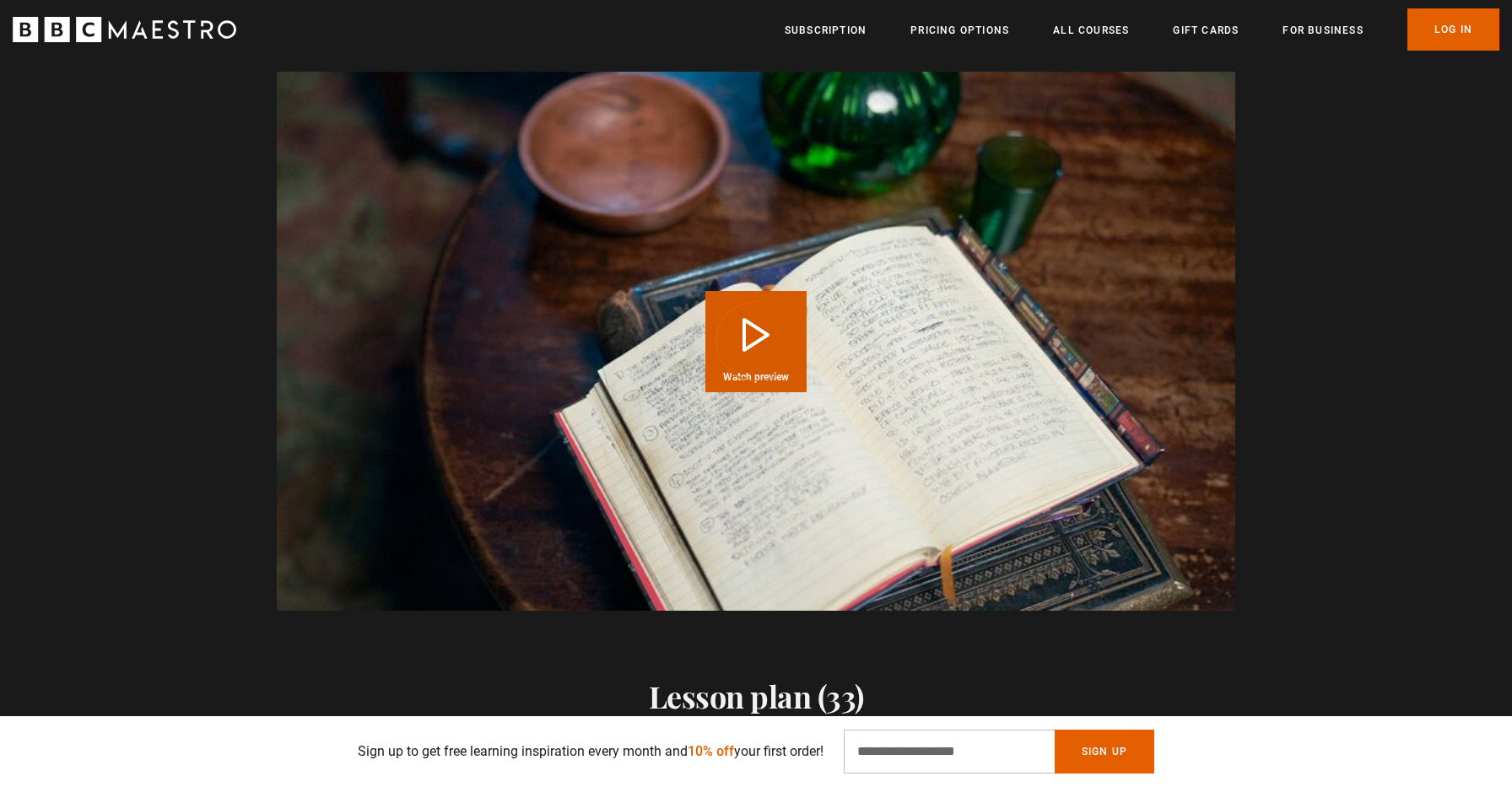
scroll to position [1804, 0]
click at [743, 299] on div "Video Player is loading." at bounding box center [756, 341] width 84 height 84
